Goal: Complete application form

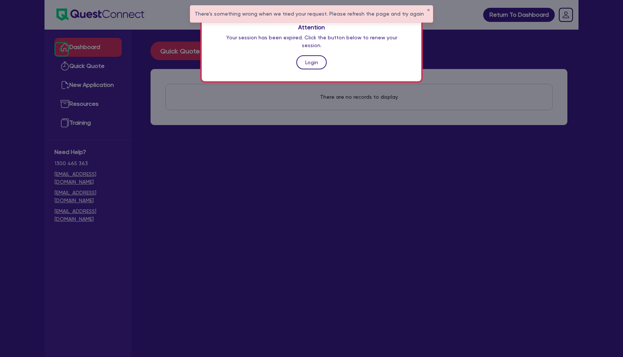
click at [318, 55] on link "Login" at bounding box center [311, 62] width 30 height 14
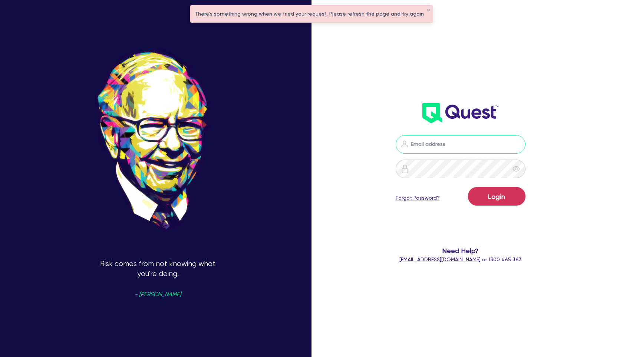
type input "[PERSON_NAME][EMAIL_ADDRESS][PERSON_NAME][DOMAIN_NAME]"
click at [508, 200] on button "Login" at bounding box center [496, 196] width 57 height 19
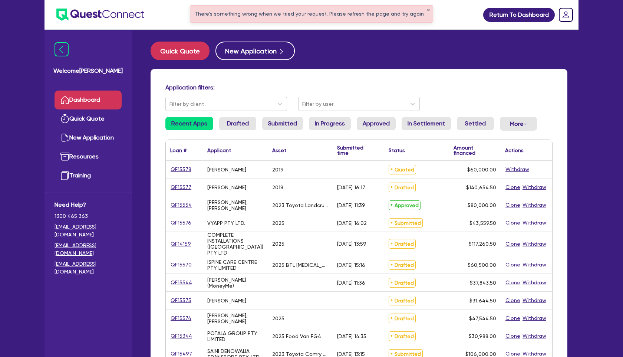
click at [427, 11] on button "✕" at bounding box center [428, 11] width 3 height 4
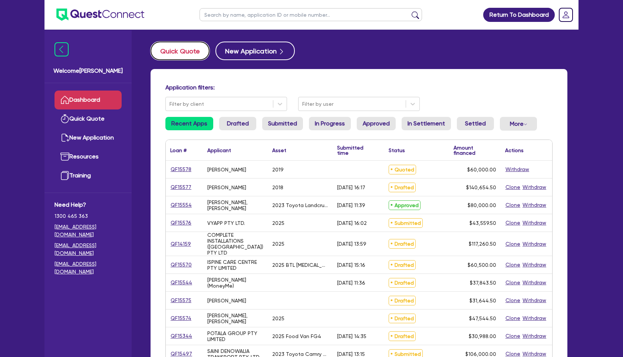
click at [190, 48] on button "Quick Quote" at bounding box center [180, 51] width 59 height 19
select select "Other"
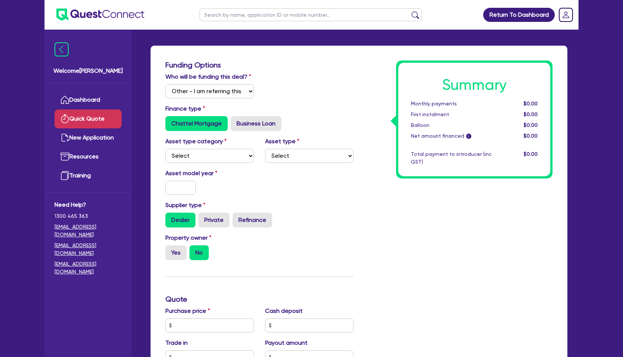
scroll to position [34, 0]
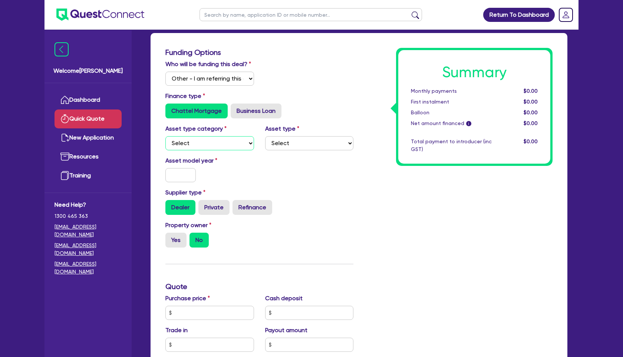
click at [220, 147] on select "Select Cars and light trucks Primary assets Secondary assets Tertiary assets" at bounding box center [209, 143] width 89 height 14
select select "CARS_AND_LIGHT_TRUCKS"
click at [165, 136] on select "Select Cars and light trucks Primary assets Secondary assets Tertiary assets" at bounding box center [209, 143] width 89 height 14
click at [294, 142] on select "Select Passenger vehicles Vans and utes Light trucks up to 4.5 tonne" at bounding box center [309, 143] width 89 height 14
select select "PASSENGER_VEHICLES"
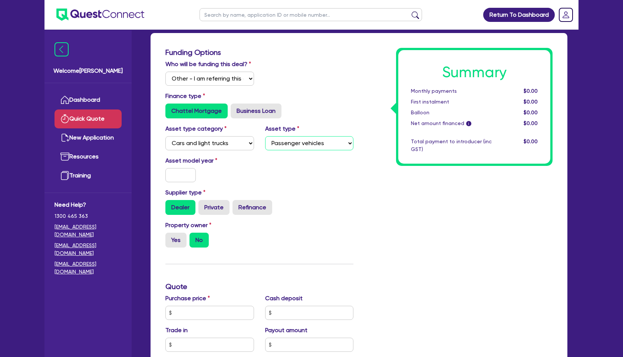
click at [265, 136] on select "Select Passenger vehicles Vans and utes Light trucks up to 4.5 tonne" at bounding box center [309, 143] width 89 height 14
click at [182, 180] on input "text" at bounding box center [180, 175] width 30 height 14
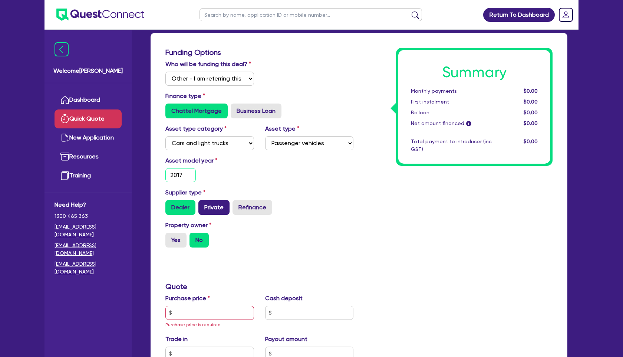
type input "2017"
click at [217, 206] on label "Private" at bounding box center [213, 207] width 31 height 15
click at [203, 205] on input "Private" at bounding box center [200, 202] width 5 height 5
radio input "true"
click at [172, 243] on label "Yes" at bounding box center [175, 240] width 21 height 15
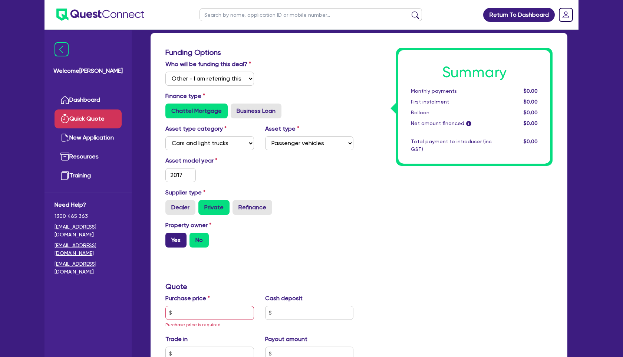
click at [170, 237] on input "Yes" at bounding box center [167, 235] width 5 height 5
radio input "true"
click at [205, 311] on input "text" at bounding box center [209, 313] width 89 height 14
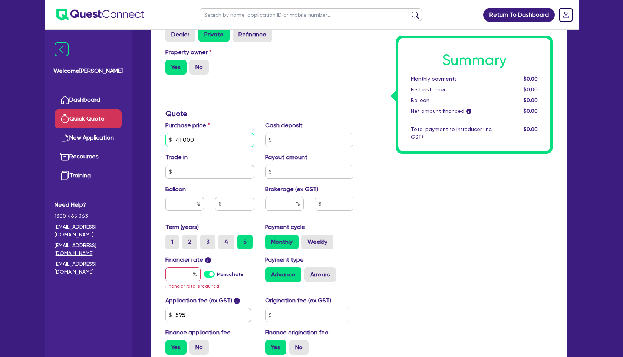
scroll to position [208, 0]
type input "41,000"
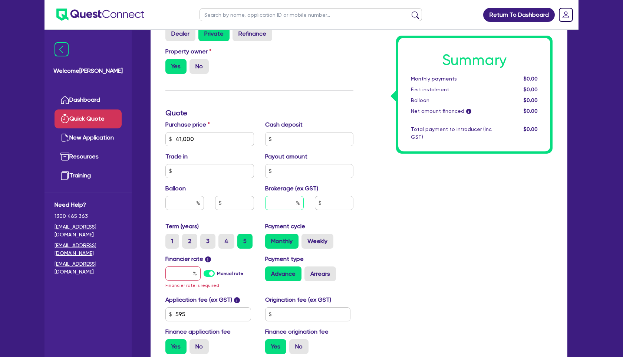
click at [291, 204] on input "text" at bounding box center [284, 203] width 39 height 14
type input "4"
click at [187, 273] on input "text" at bounding box center [182, 273] width 35 height 14
type input "8"
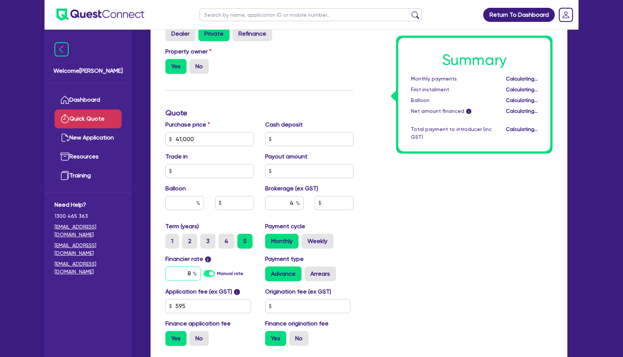
type input "1,666.18"
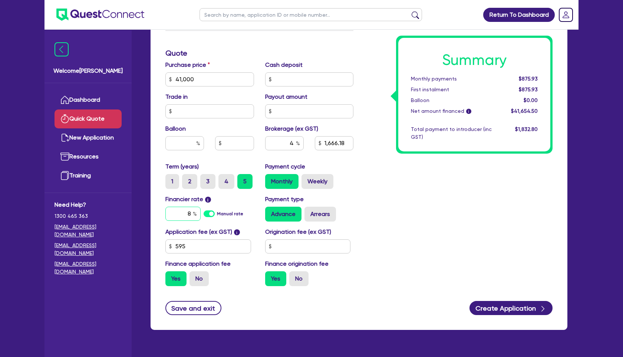
scroll to position [268, 0]
type input "8"
type input "1,666.18"
click at [196, 283] on label "No" at bounding box center [199, 278] width 19 height 15
click at [194, 276] on input "No" at bounding box center [192, 273] width 5 height 5
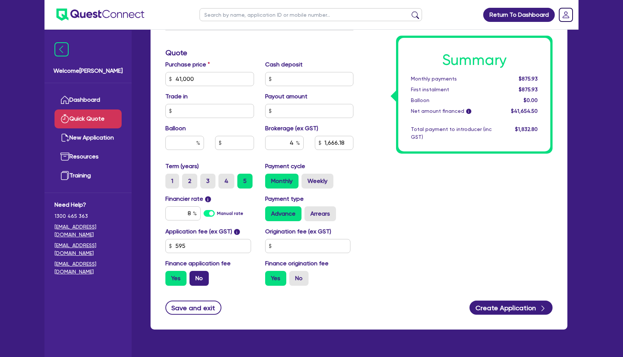
radio input "true"
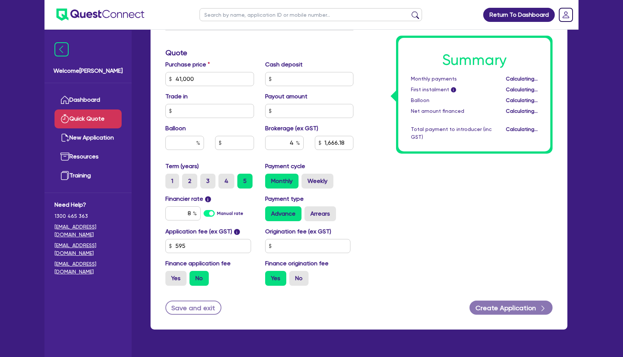
type input "1,640"
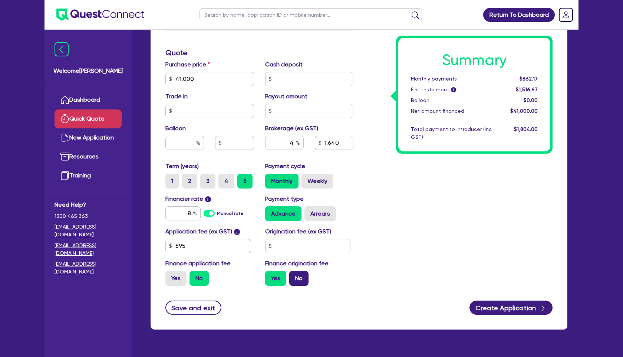
click at [301, 279] on label "No" at bounding box center [298, 278] width 19 height 15
click at [294, 276] on input "No" at bounding box center [291, 273] width 5 height 5
radio input "true"
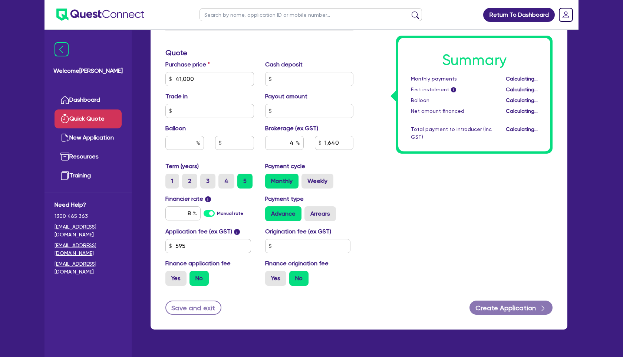
type input "1,640"
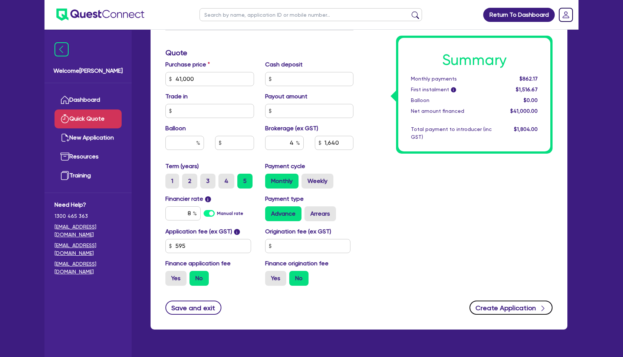
click at [505, 306] on button "Create Application" at bounding box center [511, 307] width 83 height 14
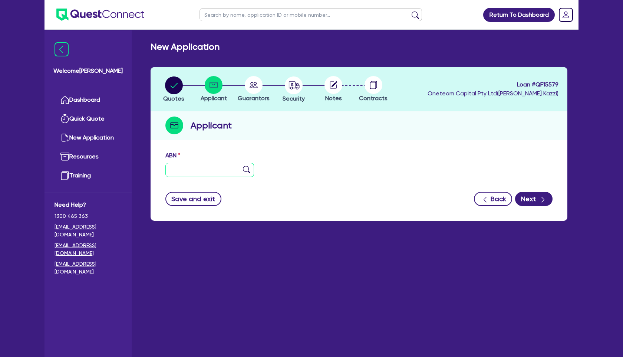
click at [205, 167] on input "text" at bounding box center [209, 170] width 89 height 14
paste input "88 057 635 775"
type input "88 057 635 775"
click at [246, 168] on img at bounding box center [246, 169] width 7 height 7
type input "ROOSTER PTY. LTD."
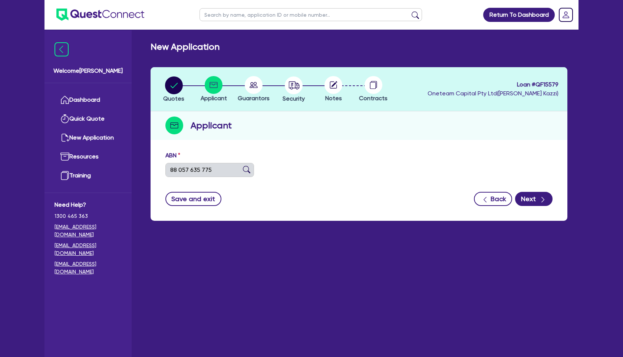
type input "[PERSON_NAME] & WRENCH PARRAMATTA"
select select "COMPANY"
type input "[DATE]"
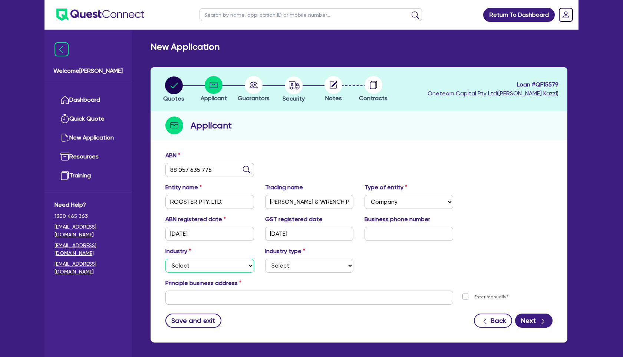
click at [235, 269] on select "Select Accomodation & Food Services Administrative & Support Services Agricultu…" at bounding box center [209, 266] width 89 height 14
select select "RENTAL_REAL_ESTATE"
click at [165, 259] on select "Select Accomodation & Food Services Administrative & Support Services Agricultu…" at bounding box center [209, 266] width 89 height 14
click at [315, 264] on select "Select Property operators Real estate services Motor vehicles Transport equipme…" at bounding box center [309, 266] width 89 height 14
select select "REAL_ESTATE_SERVICES"
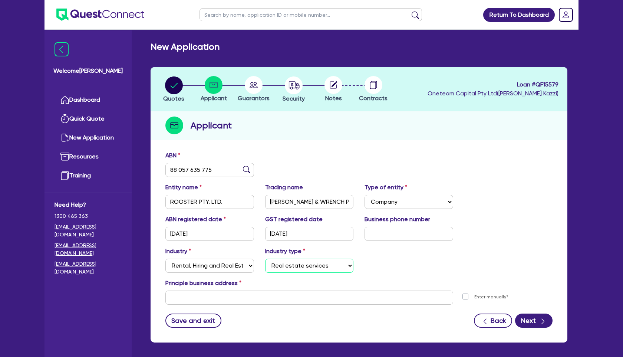
click at [265, 259] on select "Select Property operators Real estate services Motor vehicles Transport equipme…" at bounding box center [309, 266] width 89 height 14
click at [185, 301] on input "text" at bounding box center [309, 297] width 288 height 14
paste input "[STREET_ADDRESS][DEMOGRAPHIC_DATA]"
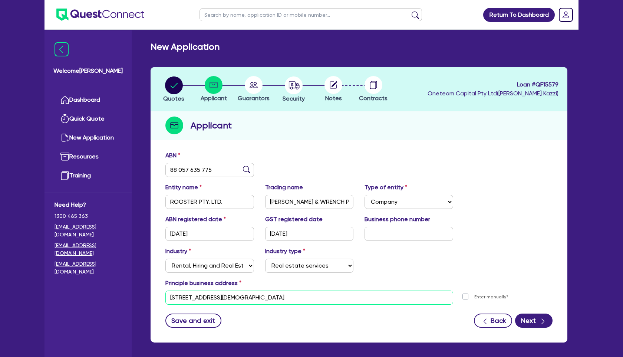
type input "[STREET_ADDRESS][DEMOGRAPHIC_DATA]"
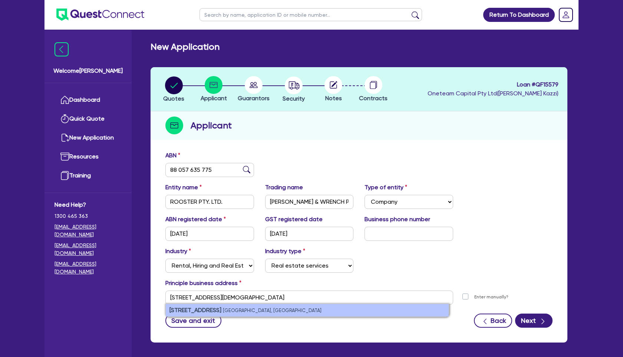
click at [323, 310] on li "[STREET_ADDRESS]" at bounding box center [307, 310] width 283 height 13
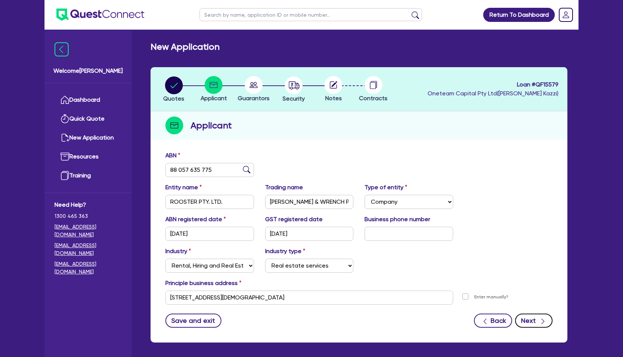
click at [537, 319] on button "Next" at bounding box center [533, 320] width 37 height 14
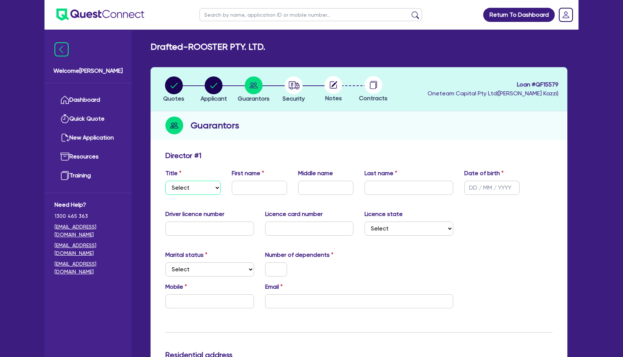
click at [202, 187] on select "Select Mr Mrs Ms Miss Dr" at bounding box center [192, 188] width 55 height 14
select select "MR"
click at [165, 181] on select "Select Mr Mrs Ms Miss Dr" at bounding box center [192, 188] width 55 height 14
click at [253, 187] on input "text" at bounding box center [259, 188] width 55 height 14
type input "[PERSON_NAME]"
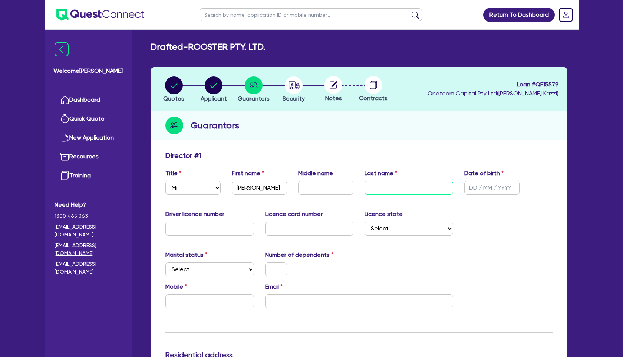
click at [412, 182] on input "text" at bounding box center [409, 188] width 89 height 14
paste input "[PERSON_NAME]"
type input "[PERSON_NAME]"
click at [491, 188] on input "text" at bounding box center [491, 188] width 55 height 14
type input "[DATE]"
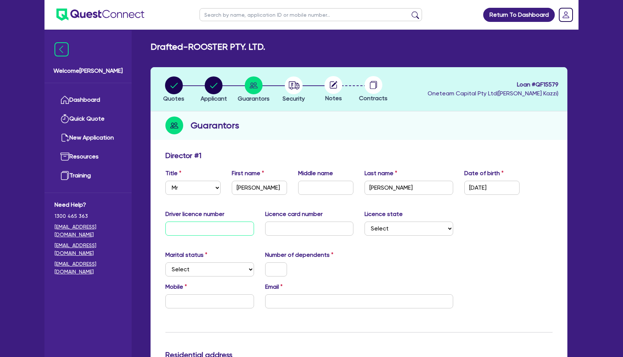
click at [194, 230] on input "text" at bounding box center [209, 228] width 89 height 14
type input "7283BB"
click at [286, 225] on input "text" at bounding box center [309, 228] width 89 height 14
type input "2062333017"
click at [450, 230] on select "Select [GEOGRAPHIC_DATA] [GEOGRAPHIC_DATA] [GEOGRAPHIC_DATA] [GEOGRAPHIC_DATA] …" at bounding box center [409, 228] width 89 height 14
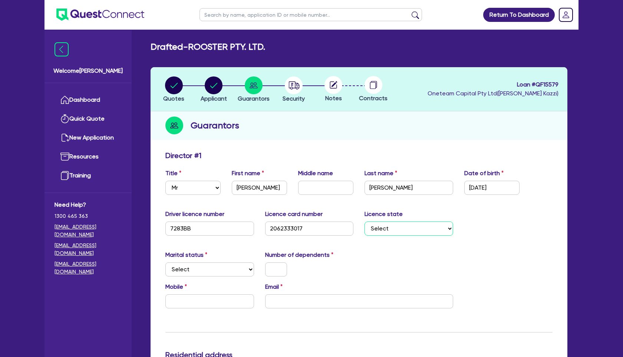
select select "[GEOGRAPHIC_DATA]"
click at [365, 221] on select "Select [GEOGRAPHIC_DATA] [GEOGRAPHIC_DATA] [GEOGRAPHIC_DATA] [GEOGRAPHIC_DATA] …" at bounding box center [409, 228] width 89 height 14
click at [224, 271] on select "Select Single Married De Facto / Partner" at bounding box center [209, 269] width 89 height 14
select select "MARRIED"
click at [165, 262] on select "Select Single Married De Facto / Partner" at bounding box center [209, 269] width 89 height 14
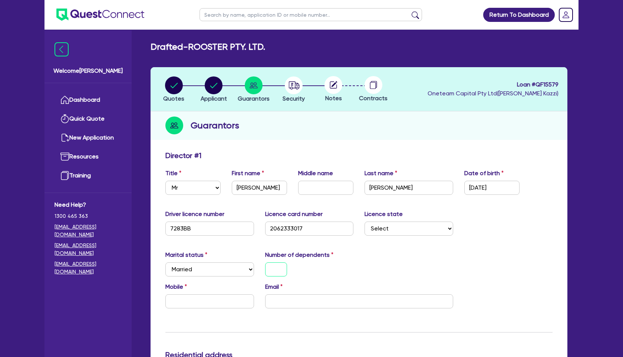
click at [270, 268] on input "text" at bounding box center [276, 269] width 22 height 14
click at [221, 295] on input "text" at bounding box center [209, 301] width 89 height 14
paste input "0412 242 184"
type input "1"
type input "0412 242 184"
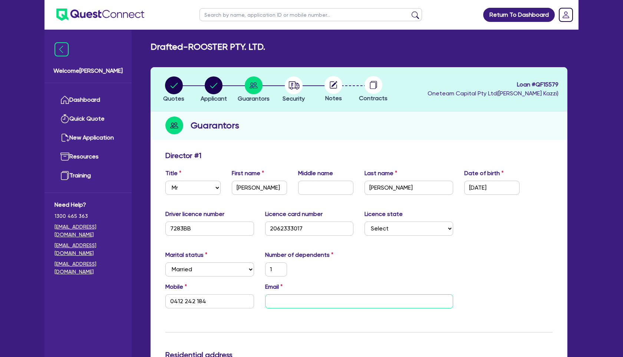
click at [279, 300] on input "email" at bounding box center [359, 301] width 188 height 14
paste input "[PERSON_NAME][EMAIL_ADDRESS][DOMAIN_NAME]"
type input "1"
type input "0412 242 184"
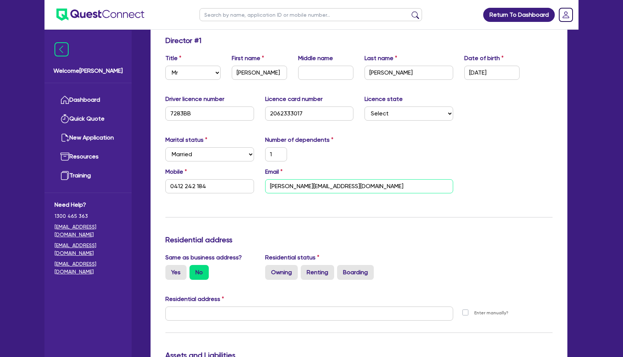
scroll to position [128, 0]
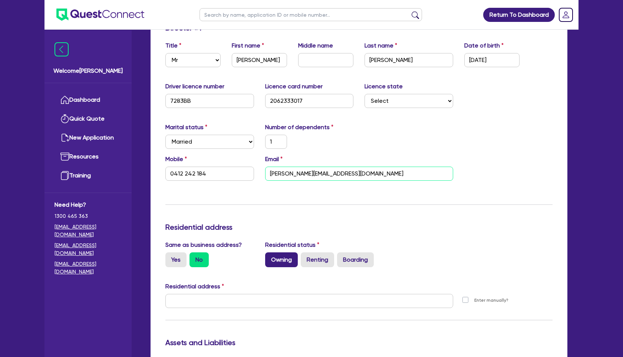
type input "[PERSON_NAME][EMAIL_ADDRESS][DOMAIN_NAME]"
click at [280, 255] on label "Owning" at bounding box center [281, 259] width 33 height 15
click at [270, 255] on input "Owning" at bounding box center [267, 254] width 5 height 5
radio input "true"
type input "1"
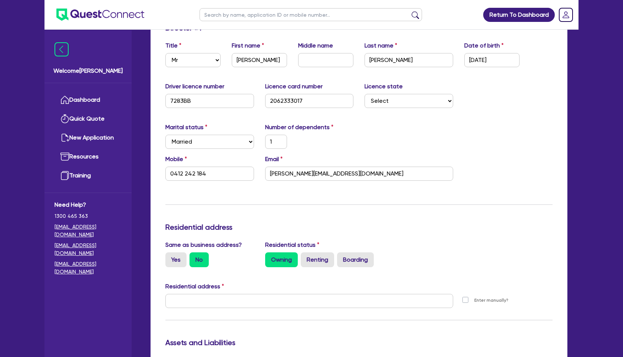
type input "0412 242 184"
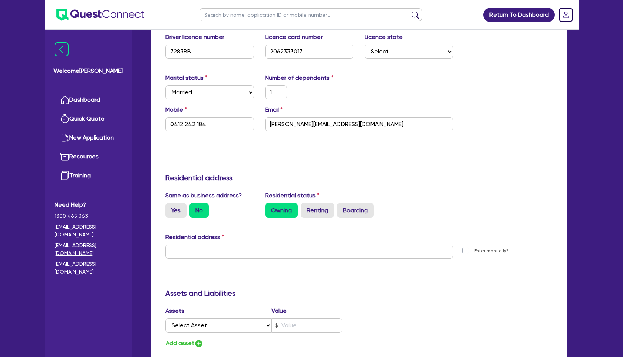
scroll to position [180, 0]
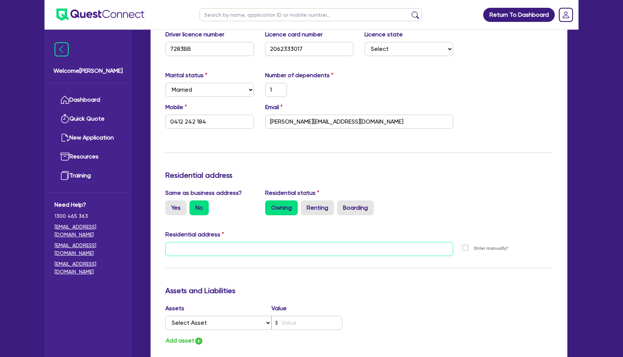
click at [198, 247] on input "text" at bounding box center [309, 249] width 288 height 14
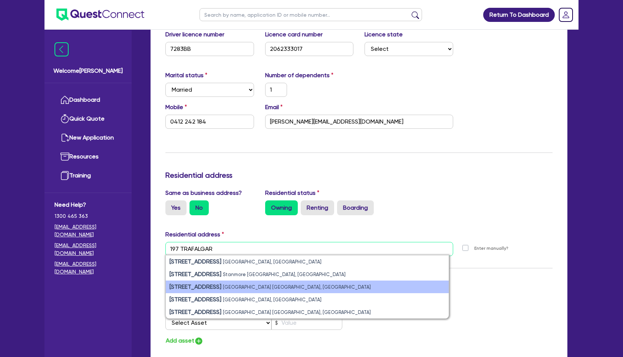
type input "197 TRAFALGAR"
click at [223, 289] on small "[GEOGRAPHIC_DATA] [GEOGRAPHIC_DATA], [GEOGRAPHIC_DATA]" at bounding box center [297, 287] width 148 height 6
type input "1"
type input "0412 242 184"
type input "[STREET_ADDRESS]"
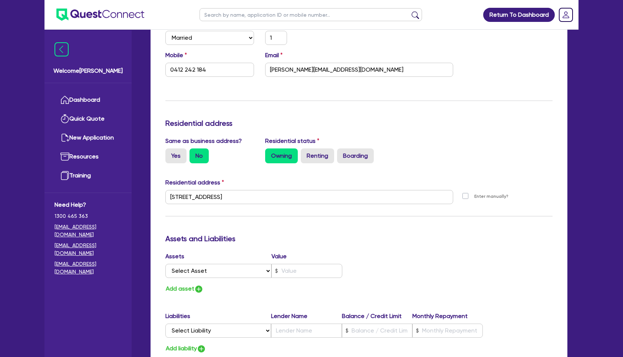
scroll to position [247, 0]
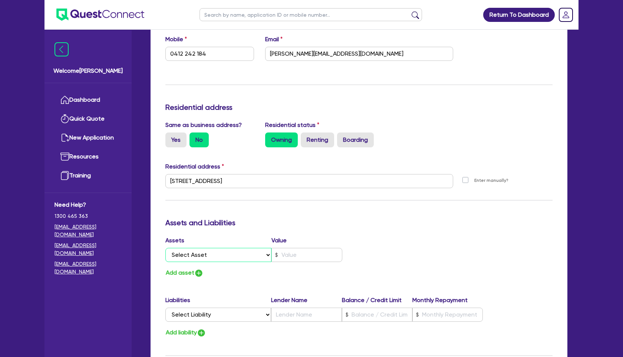
click at [258, 256] on select "Select Asset Cash Property Investment property Vehicle Truck Trailer Equipment …" at bounding box center [218, 255] width 106 height 14
select select "PROPERTY"
click at [165, 248] on select "Select Asset Cash Property Investment property Vehicle Truck Trailer Equipment …" at bounding box center [218, 255] width 106 height 14
type input "1"
type input "0412 242 184"
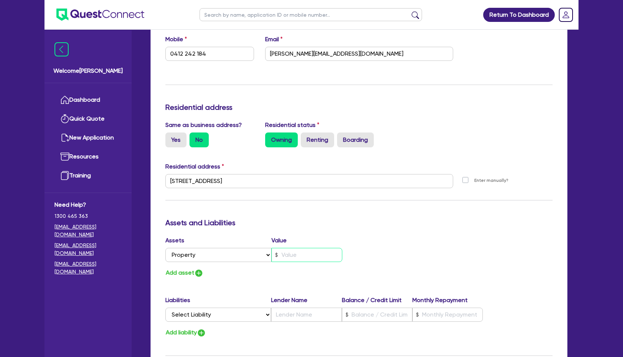
click at [301, 255] on input "text" at bounding box center [306, 255] width 71 height 14
type input "1"
type input "0412 242 184"
type input "6"
type input "1"
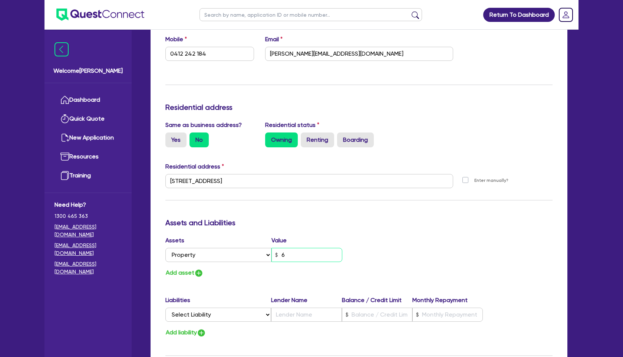
type input "0412 242 184"
type input "65"
type input "1"
type input "0412 242 184"
type input "650"
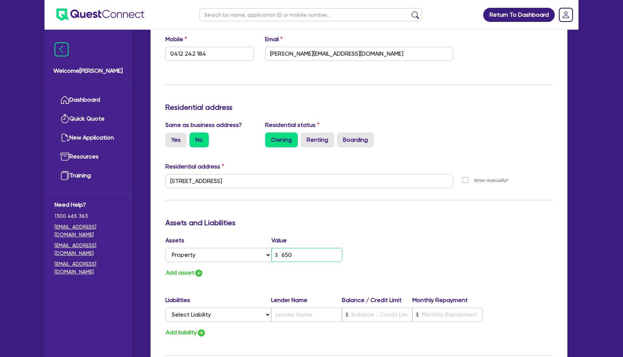
type input "1"
type input "0412 242 184"
type input "6,500"
type input "1"
type input "0412 242 184"
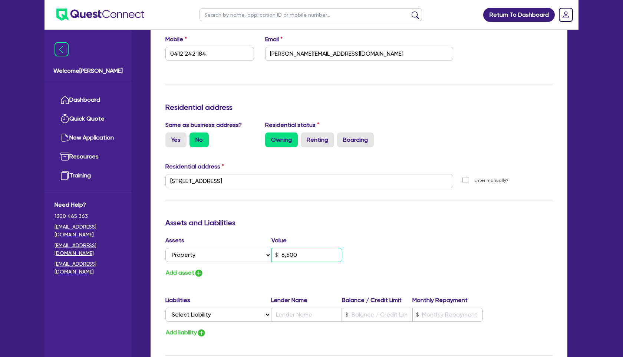
type input "65,000"
type input "1"
type input "0412 242 184"
type input "650,000"
type input "1"
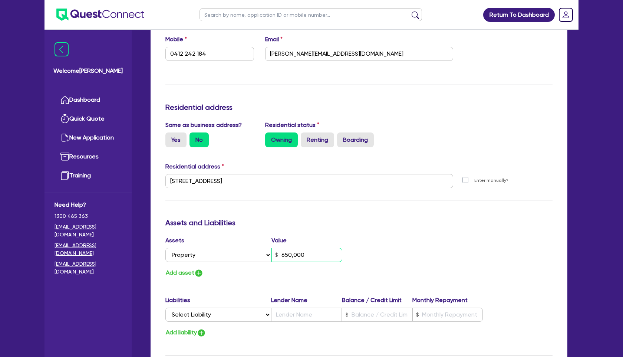
type input "0412 242 184"
type input "6,500,000"
click at [201, 272] on img "button" at bounding box center [198, 273] width 9 height 9
type input "1"
type input "0412 242 184"
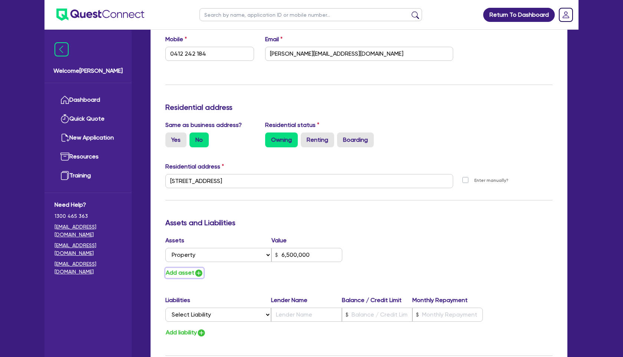
type input "6,500,000"
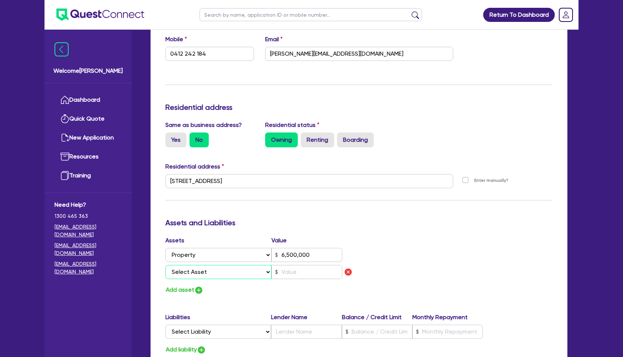
click at [201, 272] on select "Select Asset Cash Property Investment property Vehicle Truck Trailer Equipment …" at bounding box center [218, 272] width 106 height 14
select select "INVESTMENT_PROPERTY"
click at [165, 265] on select "Select Asset Cash Property Investment property Vehicle Truck Trailer Equipment …" at bounding box center [218, 272] width 106 height 14
type input "1"
type input "0412 242 184"
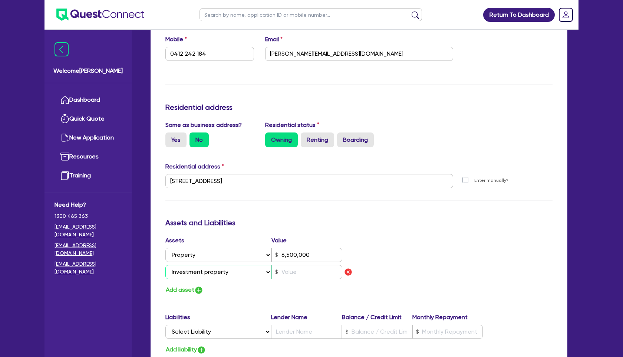
type input "6,500,000"
click at [287, 273] on input "text" at bounding box center [306, 272] width 71 height 14
type input "1"
type input "0412 242 184"
type input "6,500,000"
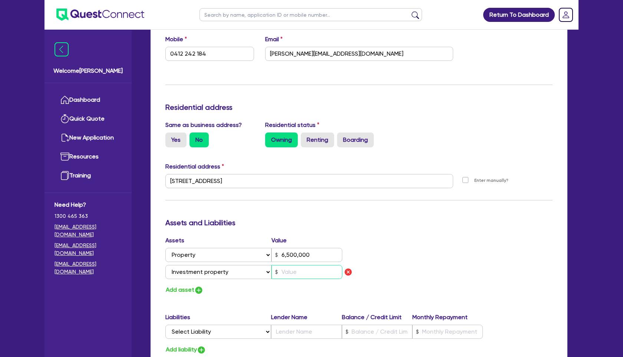
type input "3"
type input "1"
type input "0412 242 184"
type input "6,500,000"
type input "30"
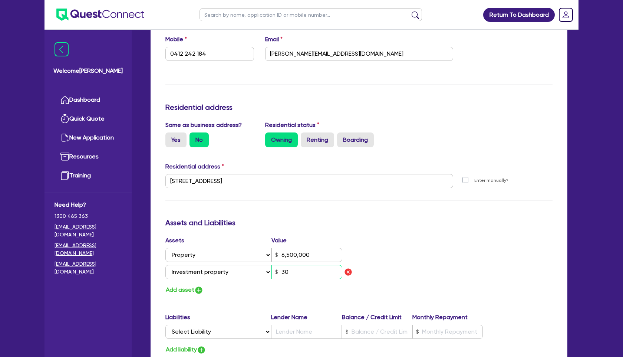
type input "1"
type input "0412 242 184"
type input "6,500,000"
type input "300"
type input "1"
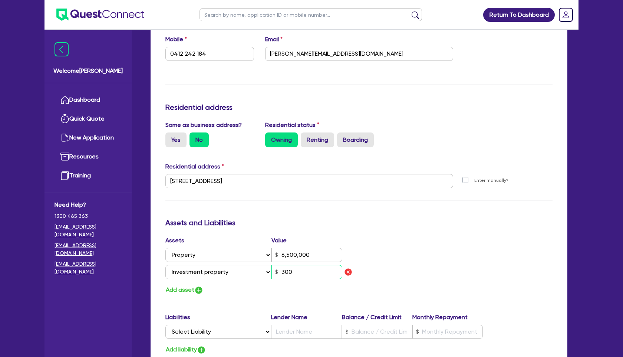
type input "0412 242 184"
type input "6,500,000"
type input "3,000"
type input "1"
type input "0412 242 184"
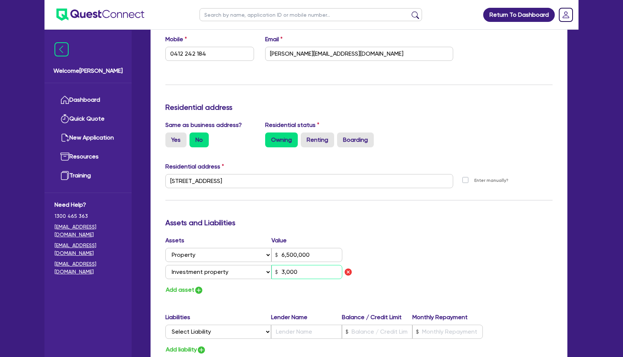
type input "6,500,000"
type input "30,000"
type input "1"
type input "0412 242 184"
type input "6,500,000"
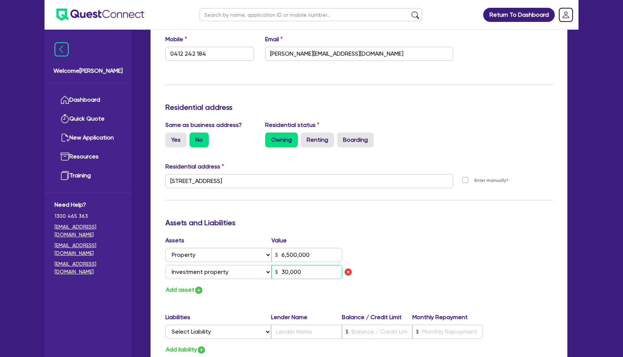
type input "300,000"
type input "1"
type input "0412 242 184"
type input "6,500,000"
type input "3,000,000"
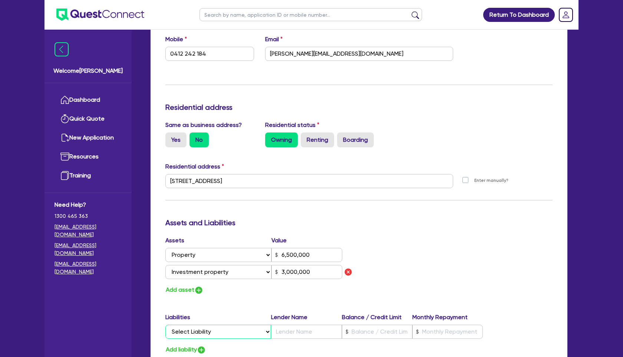
click at [260, 330] on select "Select Liability Credit card Mortgage Investment property loan Vehicle loan Tru…" at bounding box center [218, 332] width 106 height 14
select select "MORTGAGE"
click at [165, 325] on select "Select Liability Credit card Mortgage Investment property loan Vehicle loan Tru…" at bounding box center [218, 332] width 106 height 14
type input "1"
type input "0412 242 184"
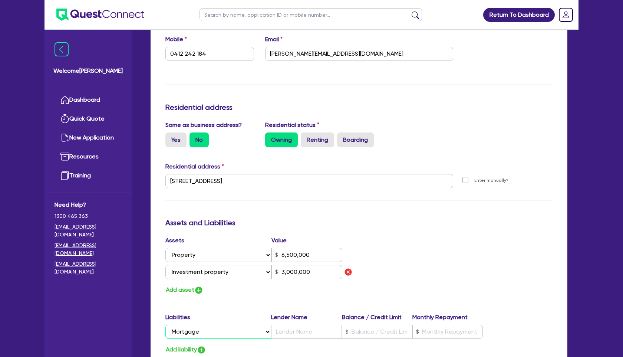
type input "6,500,000"
type input "3,000,000"
click at [374, 329] on input "text" at bounding box center [377, 332] width 70 height 14
type input "1"
type input "0412 242 184"
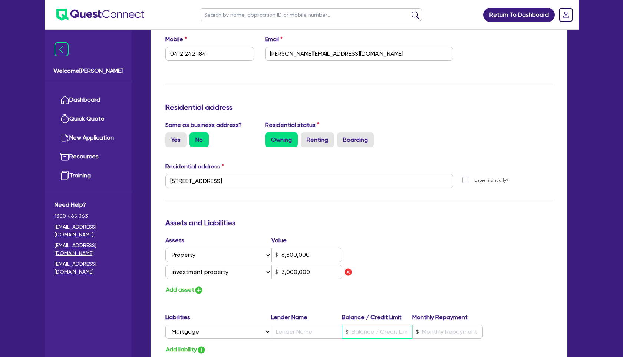
type input "6,500,000"
type input "9"
type input "3,000,000"
type input "1"
type input "0412 242 184"
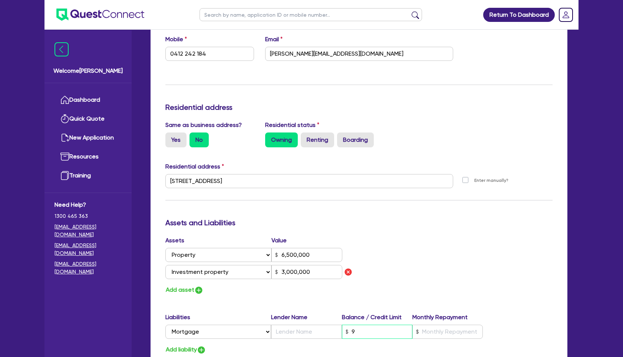
type input "6,500,000"
type input "95"
type input "3,000,000"
type input "1"
type input "0412 242 184"
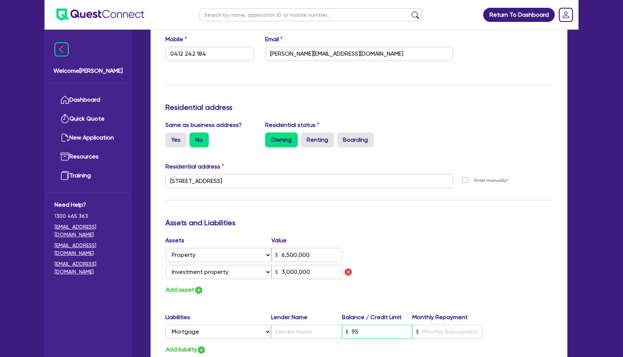
type input "6,500,000"
type input "950"
type input "3,000,000"
type input "1"
type input "0412 242 184"
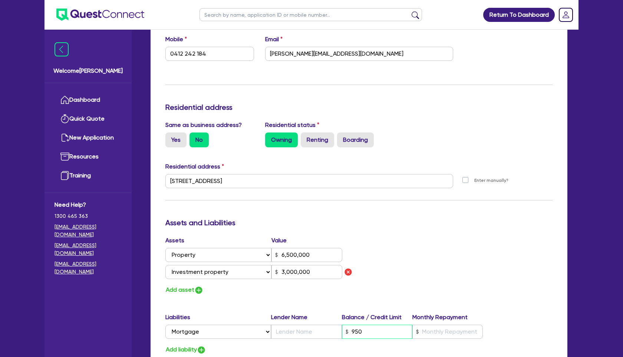
type input "6,500,000"
type input "9,500"
type input "3,000,000"
type input "1"
type input "0412 242 184"
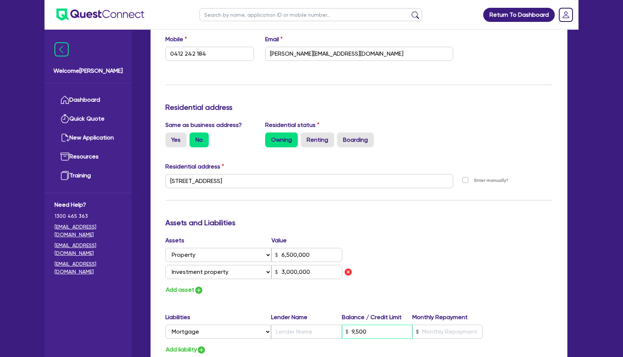
type input "6,500,000"
type input "95,000"
type input "3,000,000"
type input "1"
type input "0412 242 184"
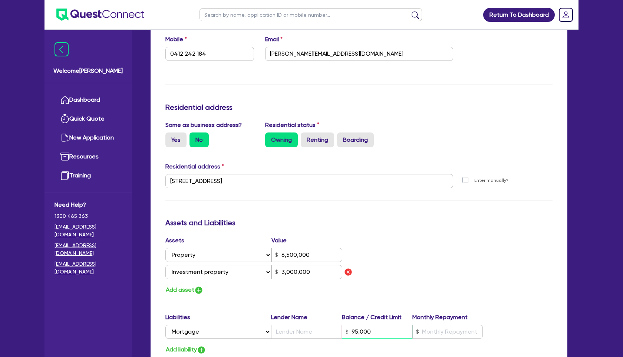
type input "6,500,000"
type input "950,000"
type input "3,000,000"
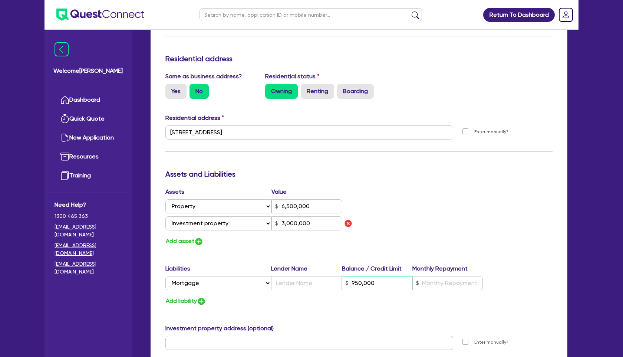
scroll to position [308, 0]
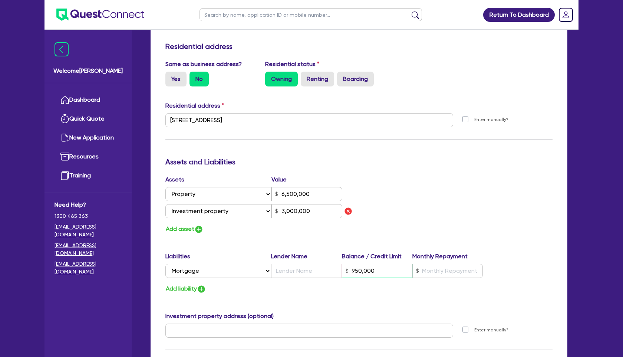
type input "950,000"
click at [442, 271] on input "text" at bounding box center [447, 271] width 70 height 14
type input "1"
type input "0412 242 184"
type input "6,500,000"
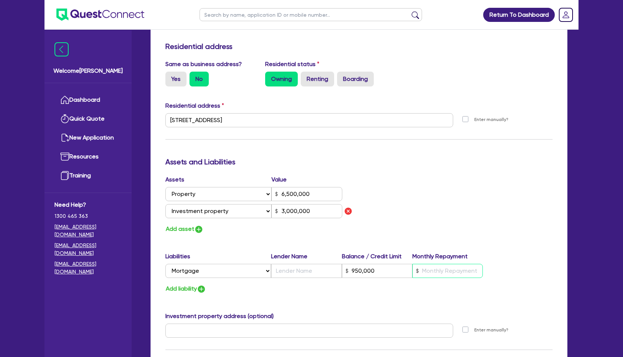
type input "950,000"
type input "8"
type input "3,000,000"
type input "1"
type input "0412 242 184"
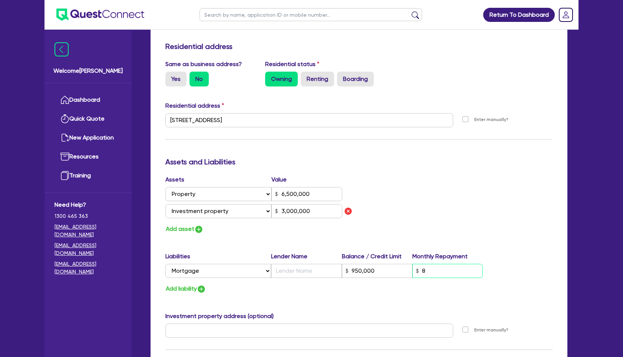
type input "6,500,000"
type input "950,000"
type input "87"
type input "3,000,000"
type input "1"
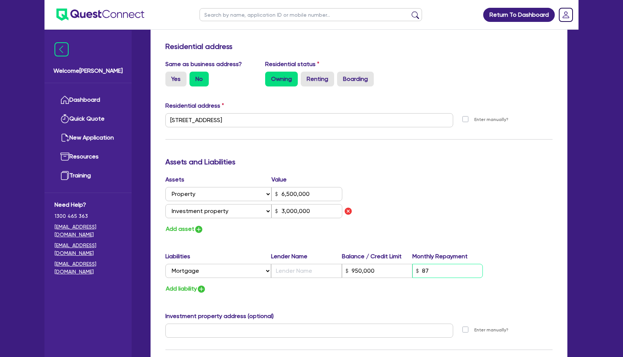
type input "0412 242 184"
type input "6,500,000"
type input "950,000"
type input "870"
type input "3,000,000"
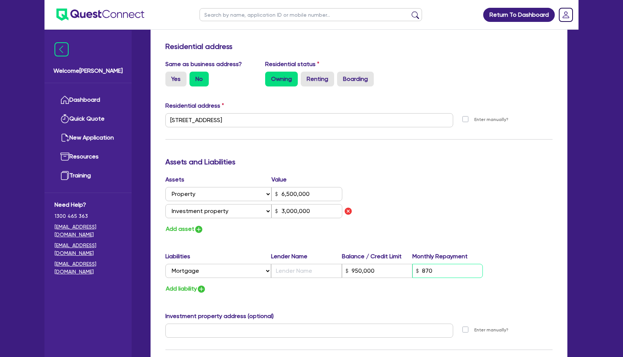
type input "1"
type input "0412 242 184"
type input "6,500,000"
type input "950,000"
type input "8,700"
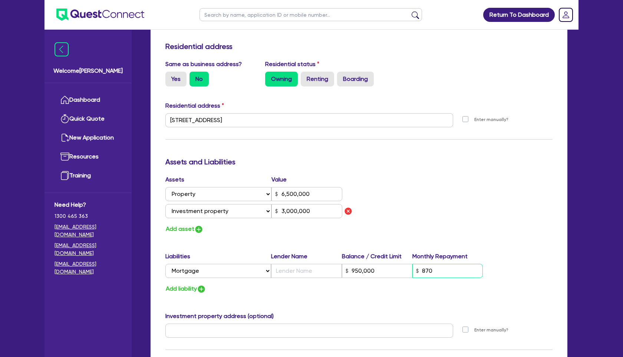
type input "3,000,000"
type input "8,700"
click at [206, 287] on img "button" at bounding box center [201, 288] width 9 height 9
type input "1"
type input "0412 242 184"
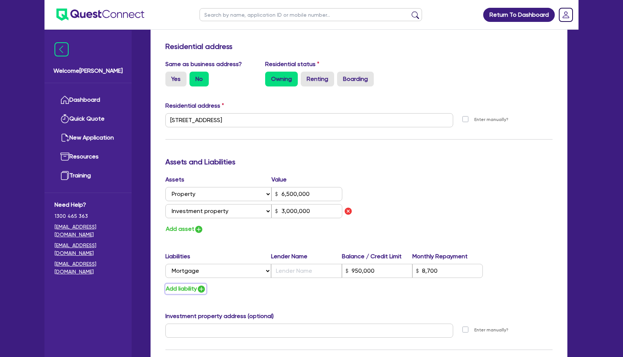
type input "6,500,000"
type input "950,000"
type input "8,700"
type input "3,000,000"
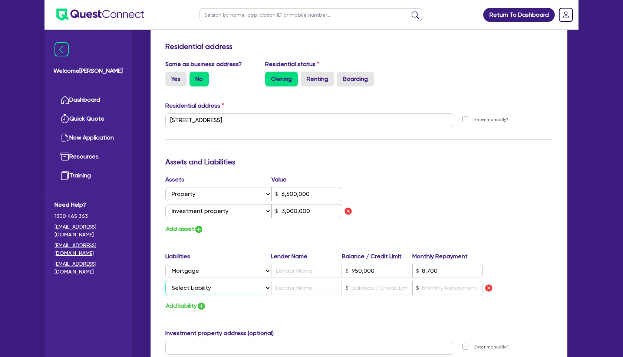
click at [221, 285] on select "Select Liability Credit card Mortgage Investment property loan Vehicle loan Tru…" at bounding box center [218, 288] width 106 height 14
select select "INVESTMENT_PROPERTY_LOAN"
click at [165, 281] on select "Select Liability Credit card Mortgage Investment property loan Vehicle loan Tru…" at bounding box center [218, 288] width 106 height 14
type input "1"
type input "0412 242 184"
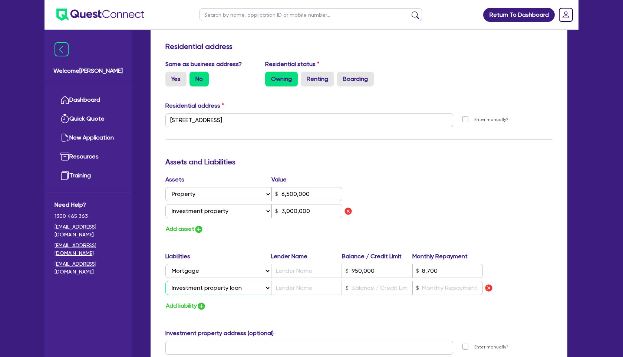
type input "6,500,000"
type input "950,000"
type input "8,700"
type input "3,000,000"
click at [371, 290] on input "text" at bounding box center [377, 288] width 70 height 14
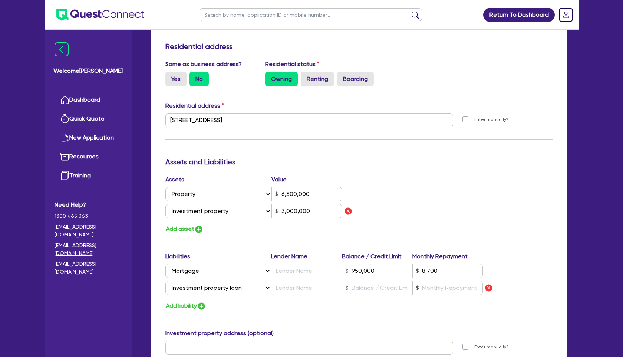
type input "1"
type input "0412 242 184"
type input "6,500,000"
type input "950,000"
type input "8,700"
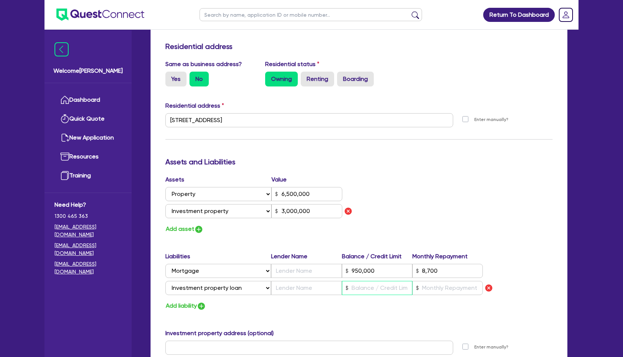
type input "3,000,000"
type input "7"
type input "1"
type input "0412 242 184"
type input "6,500,000"
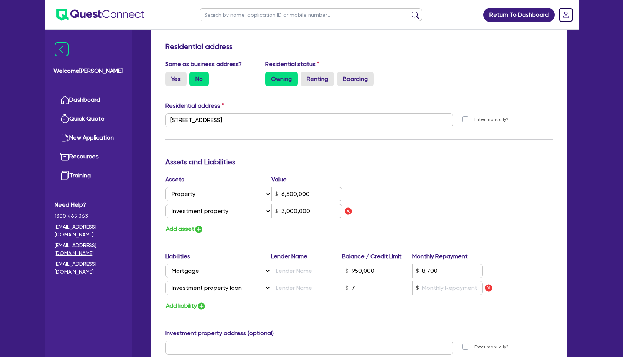
type input "950,000"
type input "8,700"
type input "3,000,000"
type input "70"
type input "1"
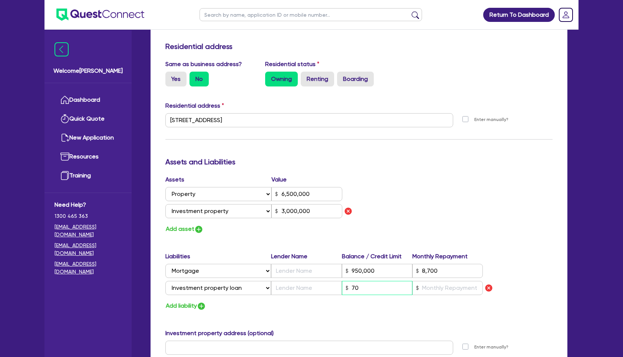
type input "0412 242 184"
type input "6,500,000"
type input "950,000"
type input "8,700"
type input "3,000,000"
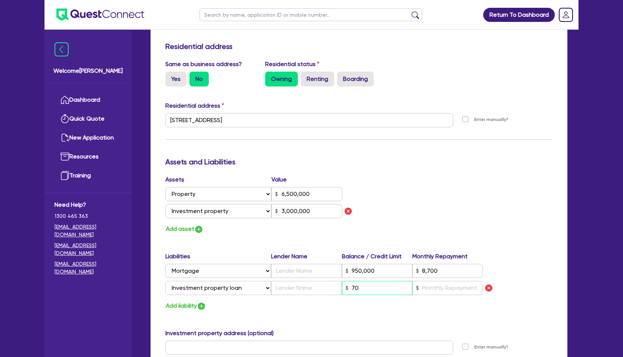
type input "700"
click at [453, 294] on input "text" at bounding box center [447, 288] width 70 height 14
click at [425, 272] on input "8,700" at bounding box center [447, 271] width 70 height 14
click at [435, 291] on input "text" at bounding box center [447, 288] width 70 height 14
click at [555, 269] on div "Liabilities Lender Name Balance / Credit Limit Monthly Repayment Select Liabili…" at bounding box center [359, 275] width 398 height 46
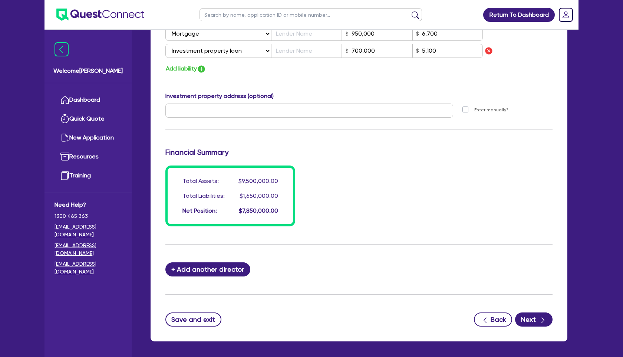
scroll to position [575, 0]
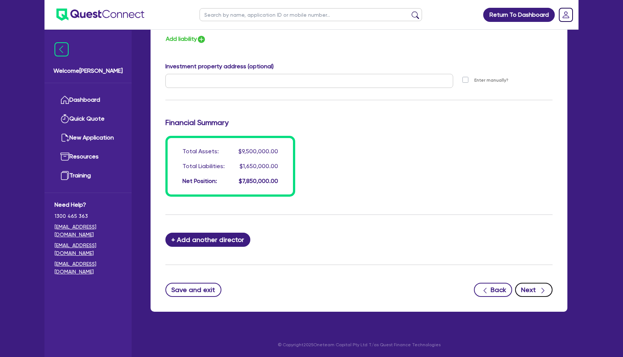
click at [531, 285] on button "Next" at bounding box center [533, 290] width 37 height 14
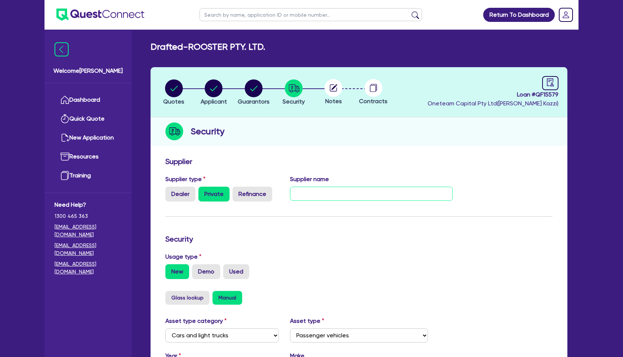
click at [357, 190] on input "text" at bounding box center [371, 194] width 163 height 14
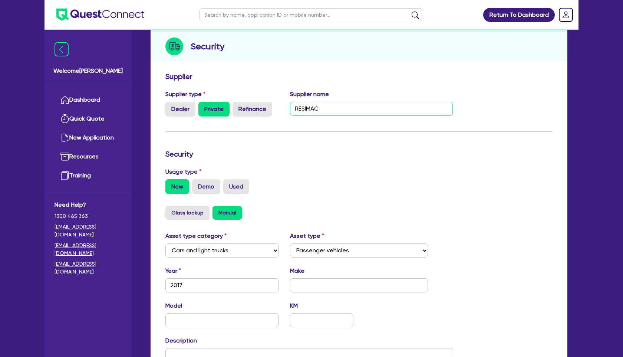
scroll to position [86, 0]
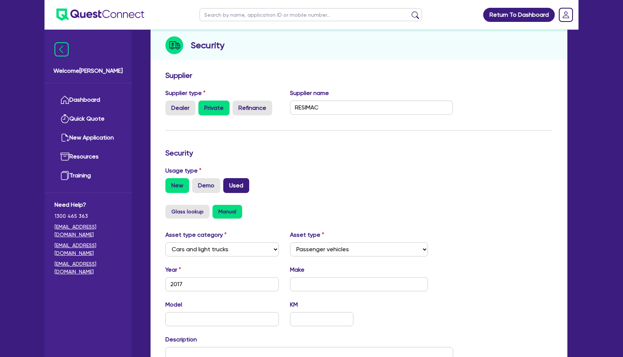
click at [238, 181] on label "Used" at bounding box center [236, 185] width 26 height 15
click at [228, 181] on input "Used" at bounding box center [225, 180] width 5 height 5
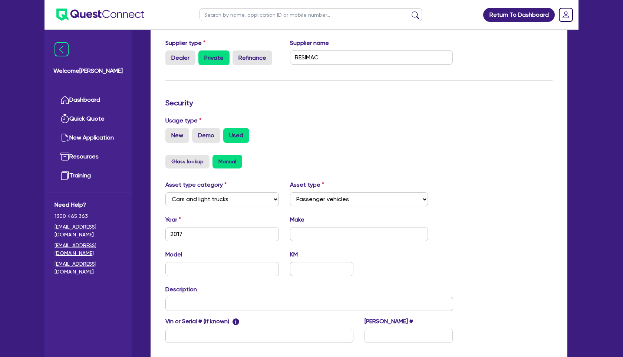
scroll to position [136, 0]
click at [231, 300] on input "text" at bounding box center [309, 303] width 288 height 14
paste input "PORSCHE MACAN TURBO 95B MY18 4D WAGON TURBO V6 3604 cc TMPFI 7 SP AUTO DUAL CLU…"
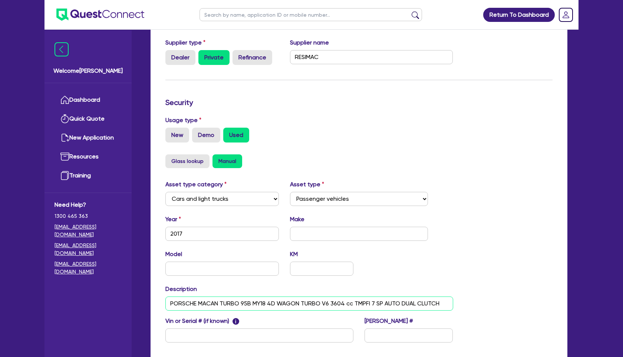
drag, startPoint x: 198, startPoint y: 304, endPoint x: 149, endPoint y: 301, distance: 48.7
click at [149, 301] on div "Quotes Applicant [GEOGRAPHIC_DATA] Security Notes Contracts Loan # QF15579 Onet…" at bounding box center [359, 164] width 428 height 467
click at [315, 233] on input "text" at bounding box center [359, 234] width 138 height 14
paste input "PORSCHE"
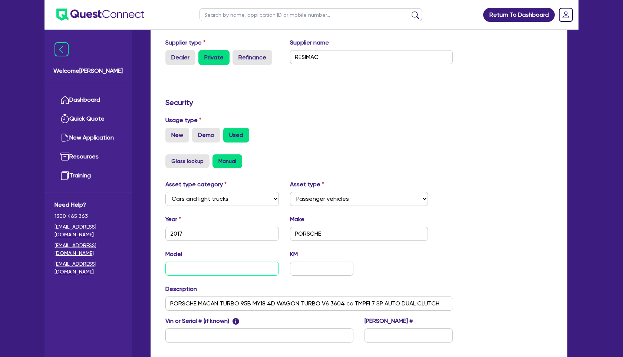
click at [259, 269] on input "text" at bounding box center [221, 268] width 113 height 14
click at [320, 268] on input "text" at bounding box center [321, 268] width 63 height 14
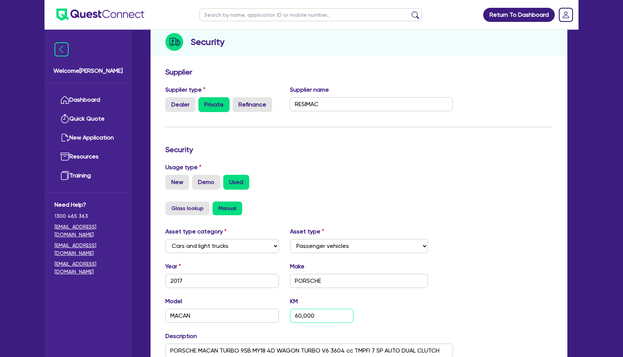
scroll to position [0, 0]
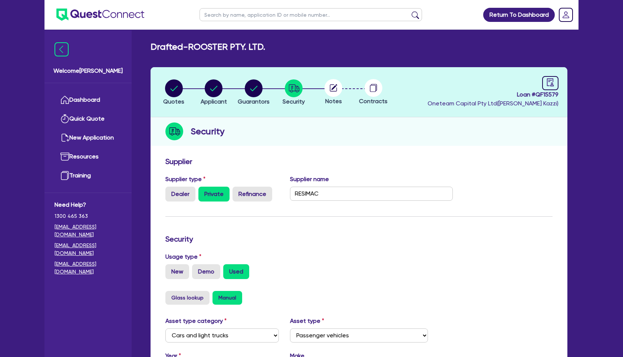
click at [332, 95] on circle at bounding box center [334, 88] width 18 height 18
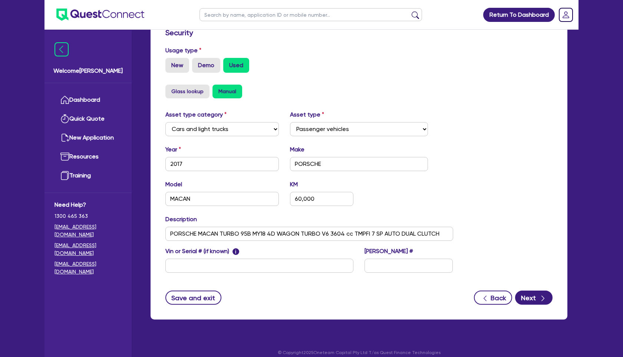
scroll to position [214, 0]
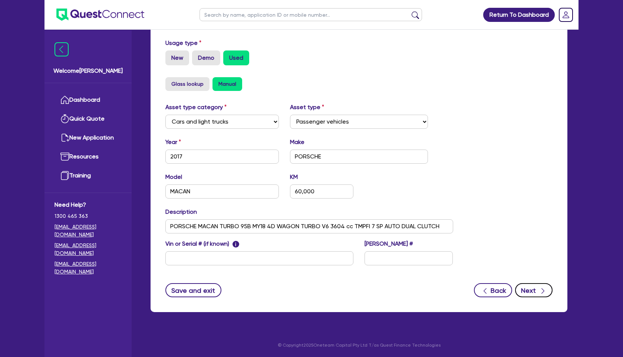
click at [546, 289] on icon "button" at bounding box center [542, 290] width 7 height 7
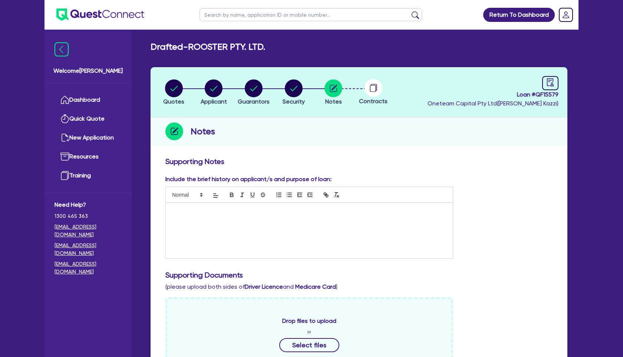
click at [254, 206] on div at bounding box center [309, 230] width 287 height 56
click at [244, 82] on div "button" at bounding box center [254, 88] width 32 height 18
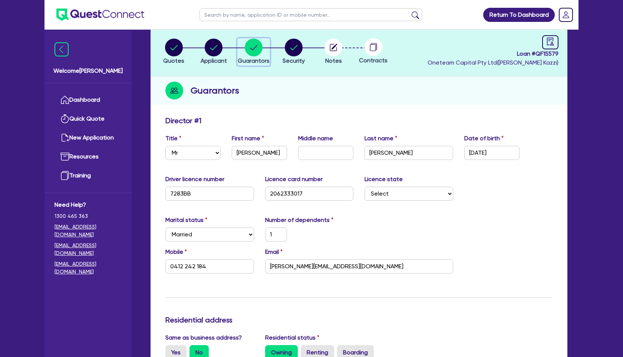
scroll to position [42, 0]
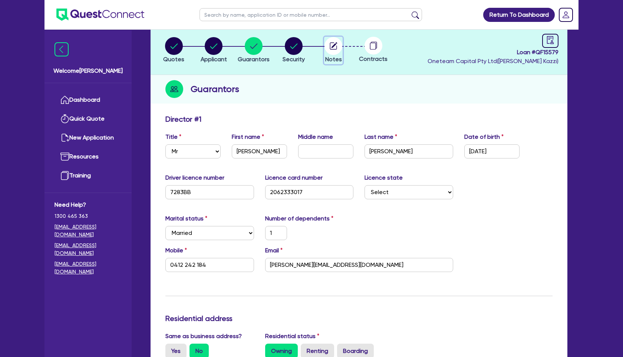
click at [335, 50] on circle "button" at bounding box center [334, 46] width 18 height 18
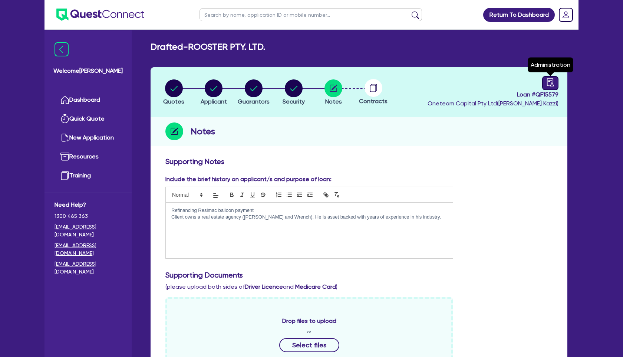
click at [551, 85] on icon "audit" at bounding box center [550, 82] width 7 height 8
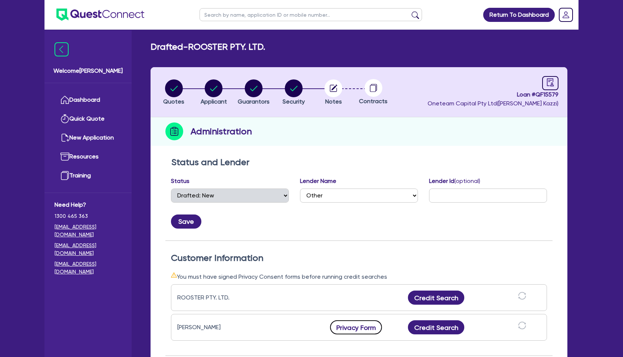
click at [347, 326] on button "Privacy Form" at bounding box center [356, 327] width 52 height 14
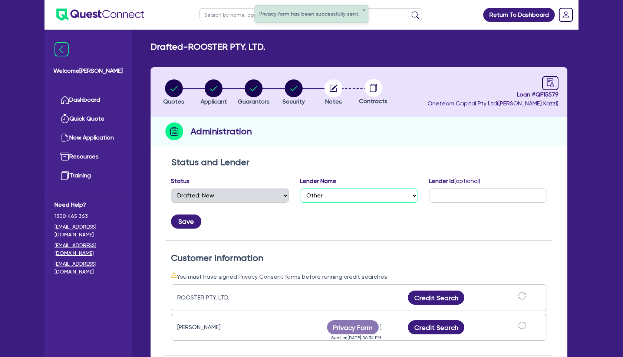
click at [364, 195] on select "Select AAMF AFS Alex Bank Angle Finance Azora Banjo BigStone BOQ Finance Brande…" at bounding box center [359, 195] width 118 height 14
